Goal: Check status: Check status

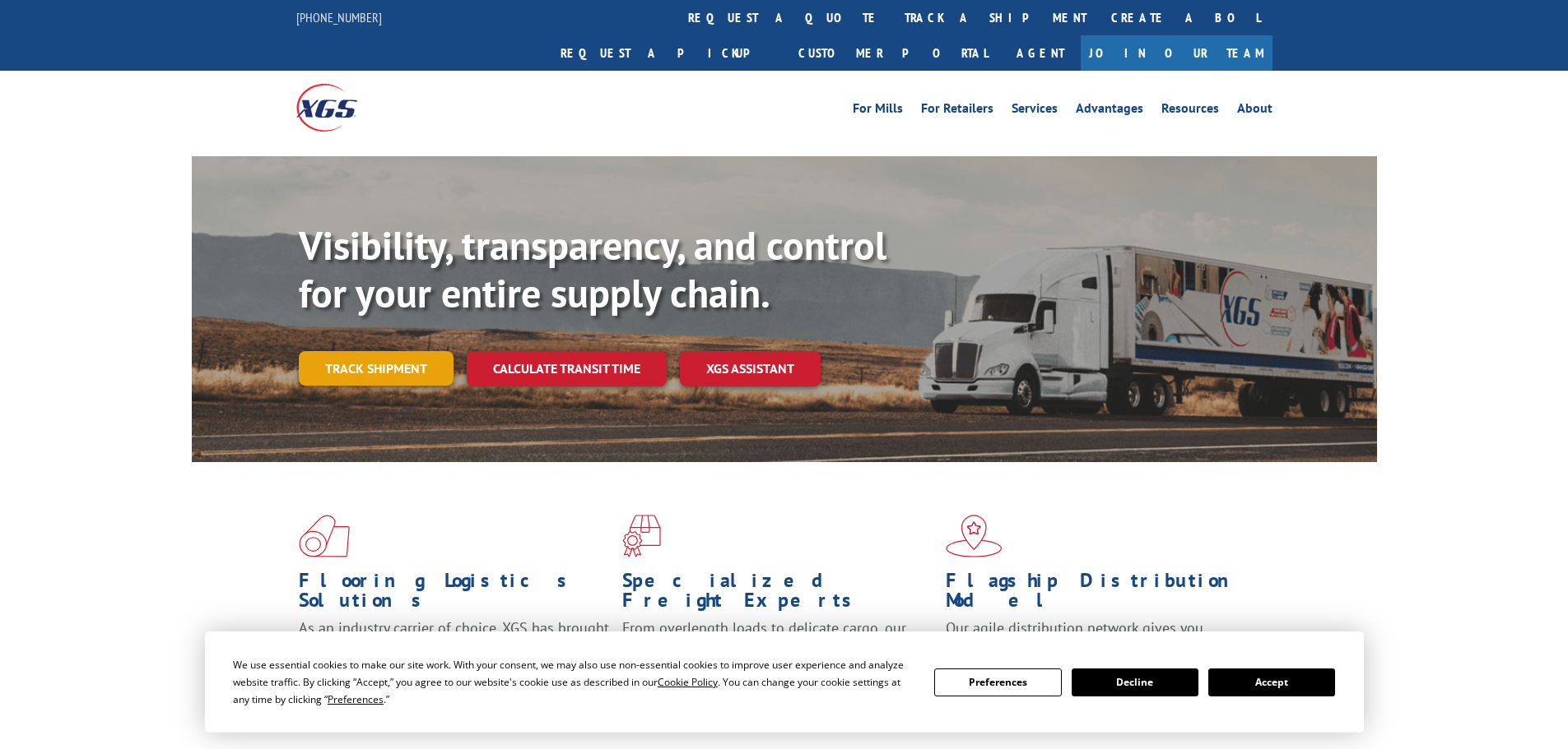
click at [384, 351] on link "Track shipment" at bounding box center [377, 368] width 155 height 34
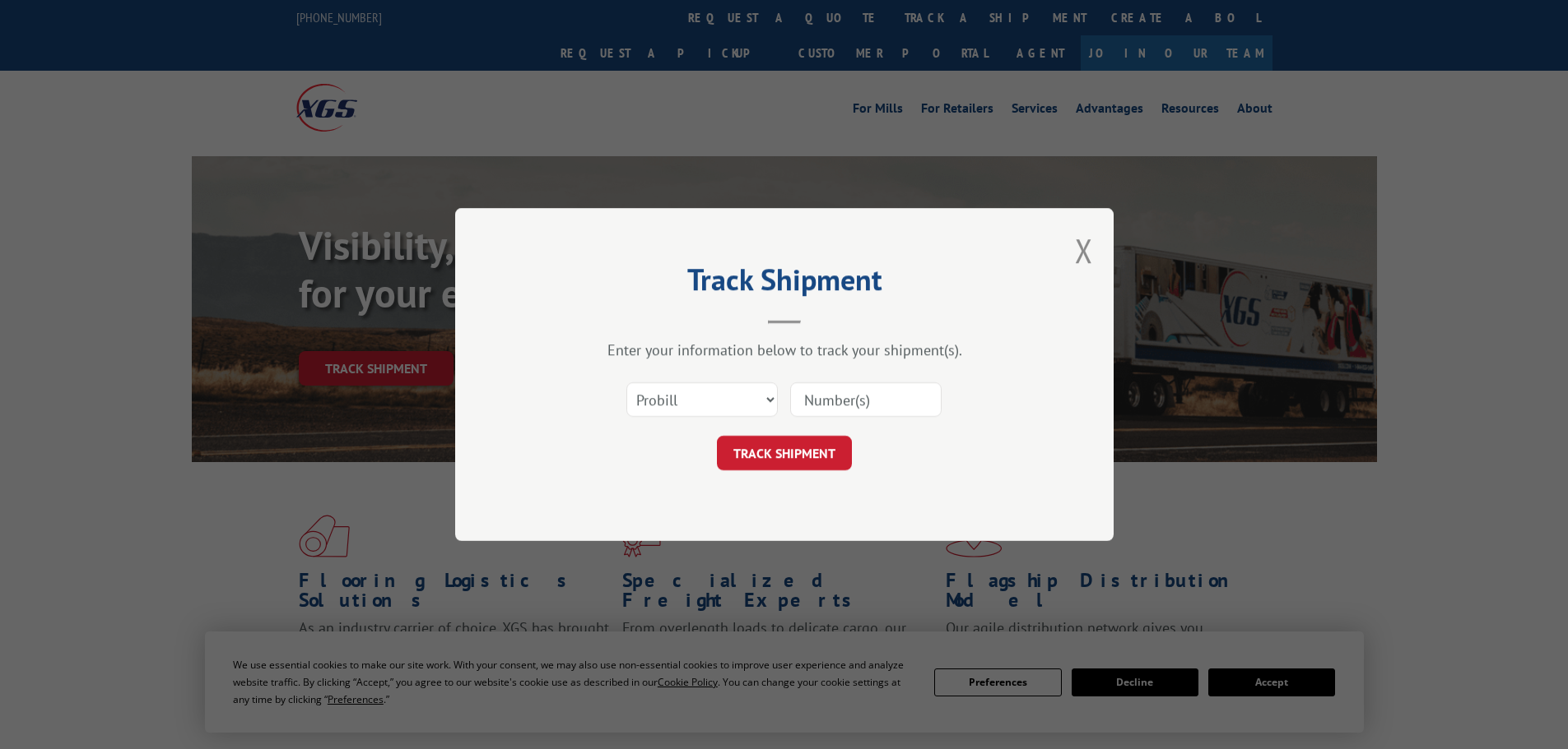
click at [844, 398] on input at bounding box center [866, 399] width 151 height 34
paste input "XGSI Tracking #: 2862476"
click at [872, 398] on input "XGSI Tracking #: 2862476" at bounding box center [866, 399] width 151 height 34
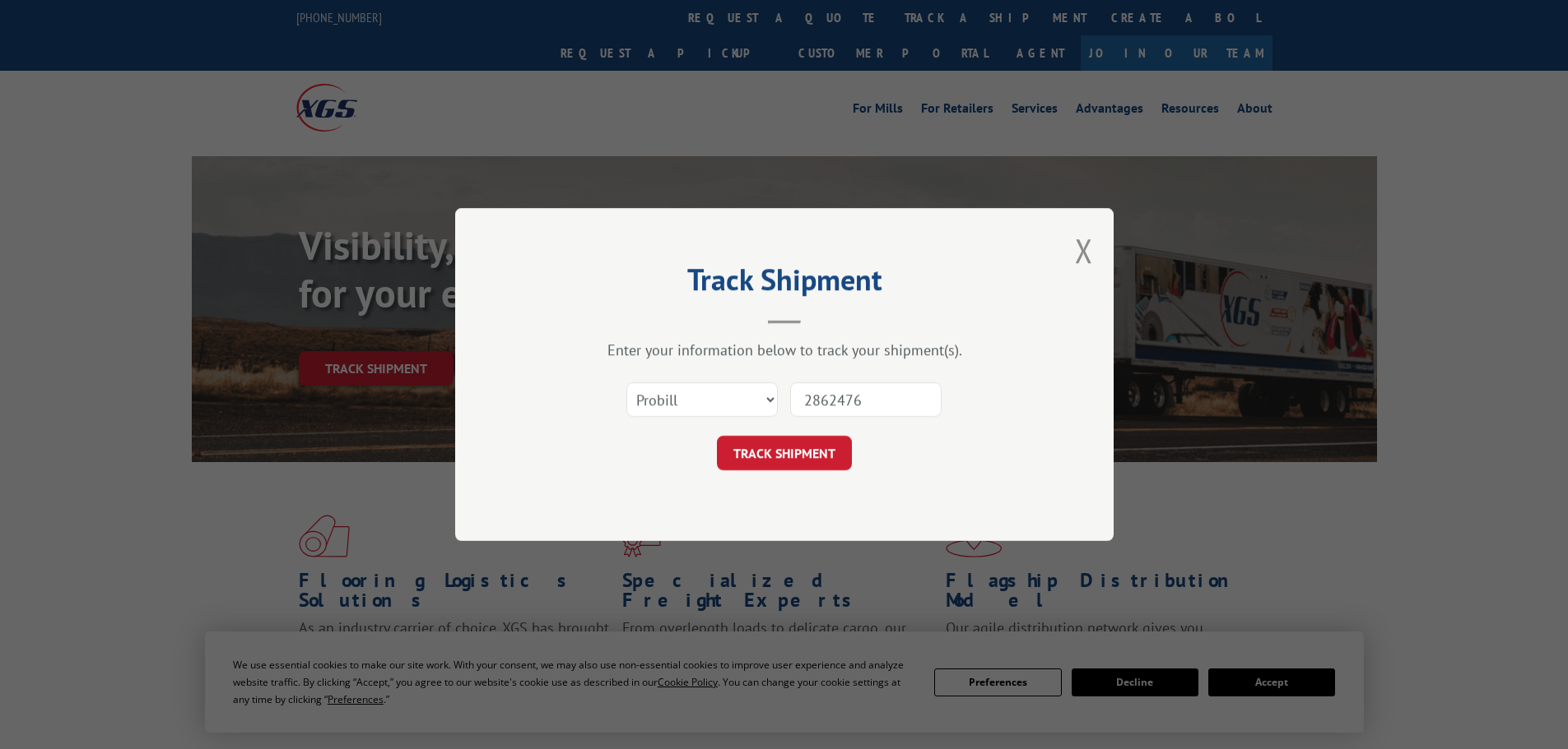
type input "2862476"
click at [772, 398] on select "Select category... Probill BOL PO" at bounding box center [702, 399] width 151 height 34
click at [1020, 411] on div "Select category... Probill BOL PO 2862476" at bounding box center [784, 399] width 494 height 54
click at [778, 452] on button "TRACK SHIPMENT" at bounding box center [784, 453] width 135 height 34
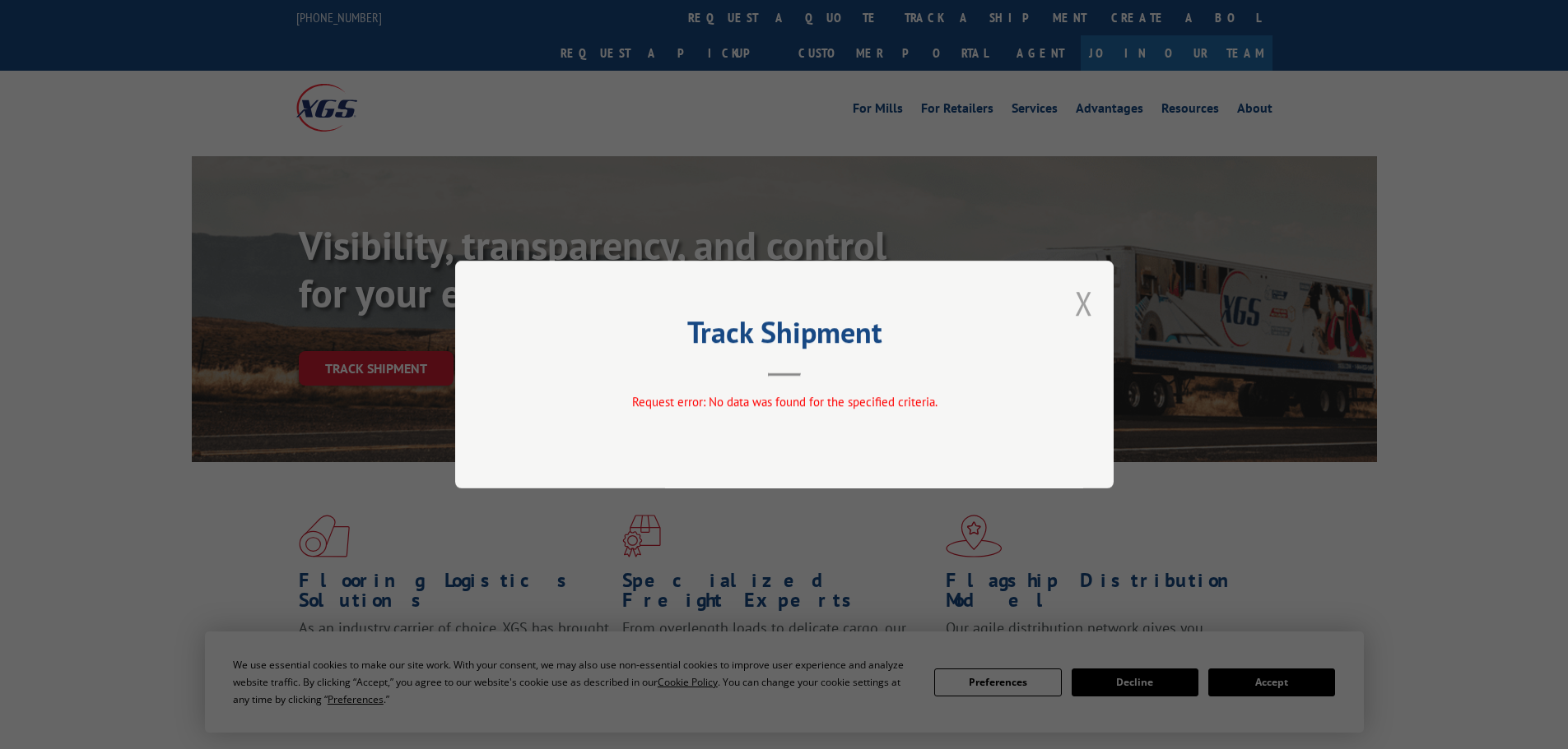
click at [1083, 292] on button "Close modal" at bounding box center [1084, 303] width 18 height 43
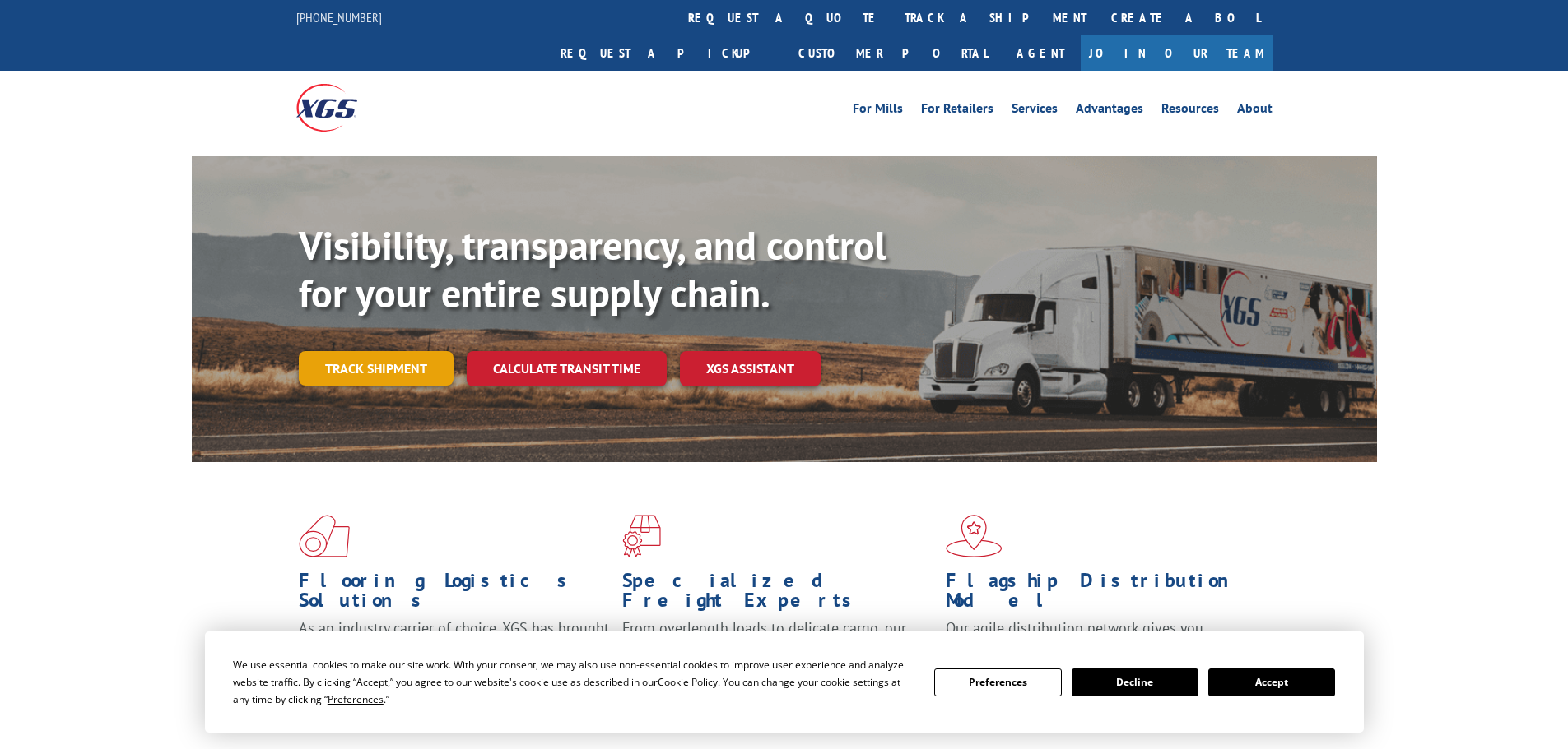
click at [311, 351] on link "Track shipment" at bounding box center [377, 368] width 155 height 34
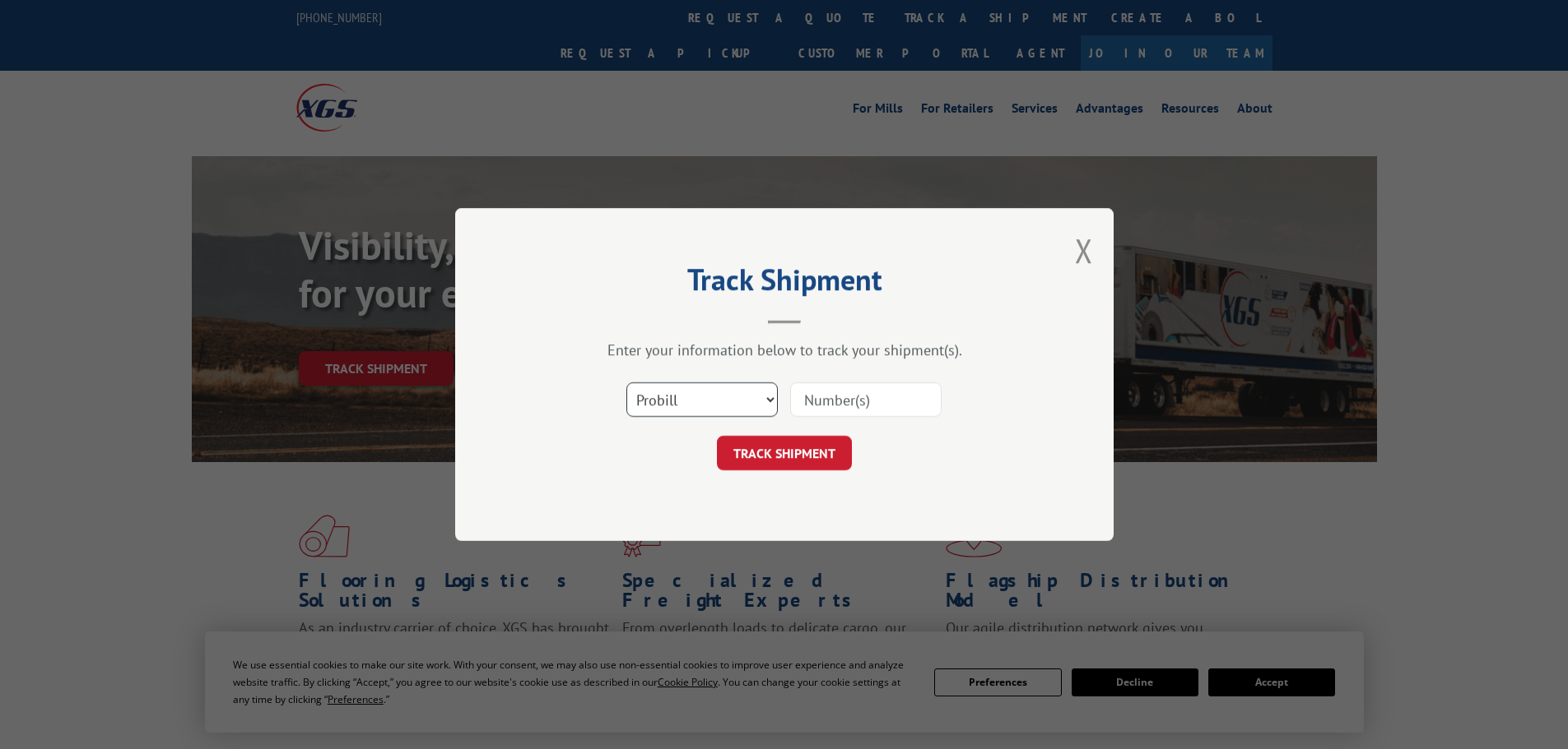
click at [669, 390] on select "Select category... Probill BOL PO" at bounding box center [702, 399] width 151 height 34
select select "bol"
click at [627, 383] on select "Select category... Probill BOL PO" at bounding box center [702, 399] width 151 height 34
click at [844, 399] on input at bounding box center [866, 399] width 151 height 34
paste input "XGSI Tracking #: 2862476"
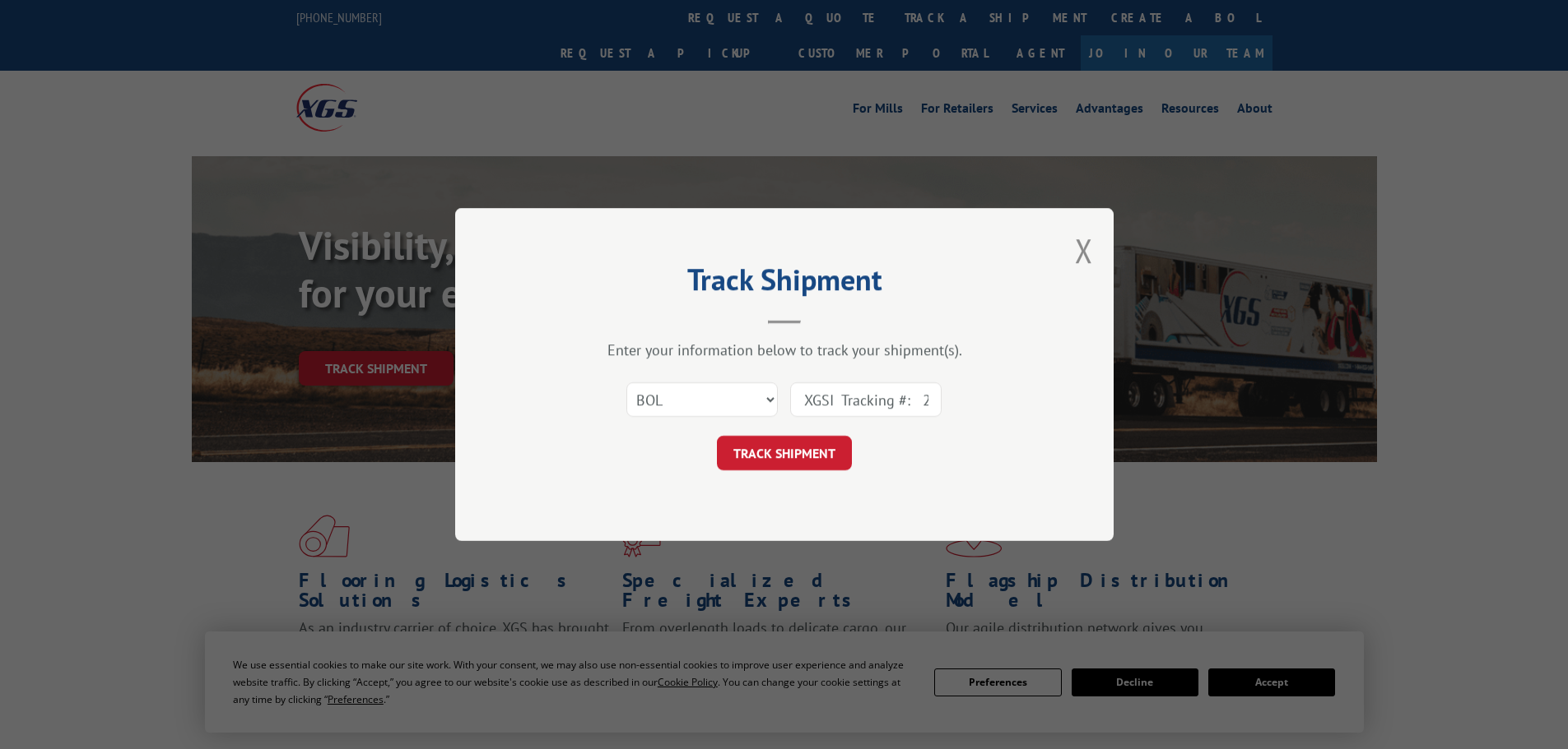
scroll to position [0, 57]
click at [872, 399] on input "XGSI Tracking #: 2862476" at bounding box center [866, 399] width 151 height 34
type input "2862476"
click at [803, 460] on button "TRACK SHIPMENT" at bounding box center [784, 453] width 135 height 34
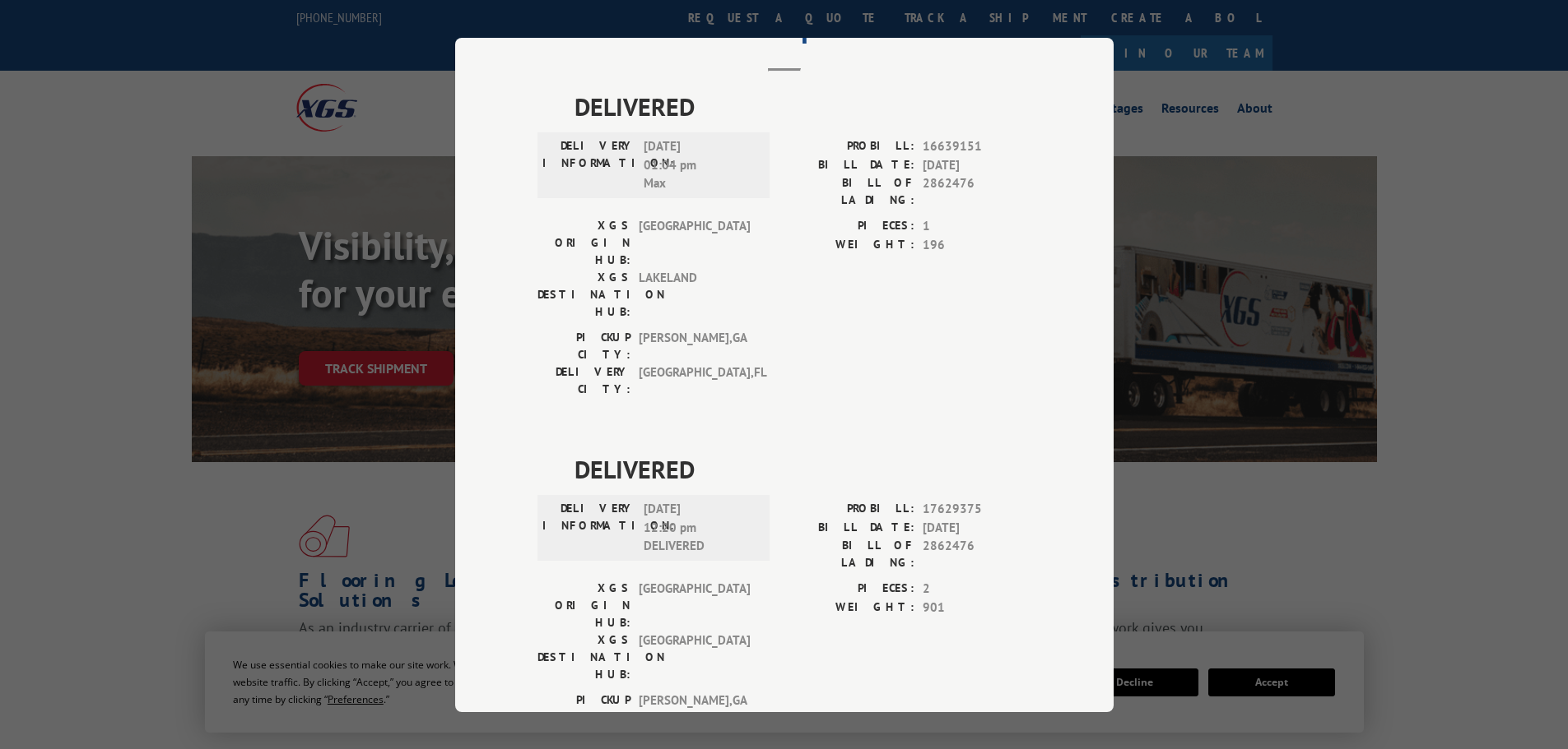
scroll to position [86, 0]
